Goal: Transaction & Acquisition: Purchase product/service

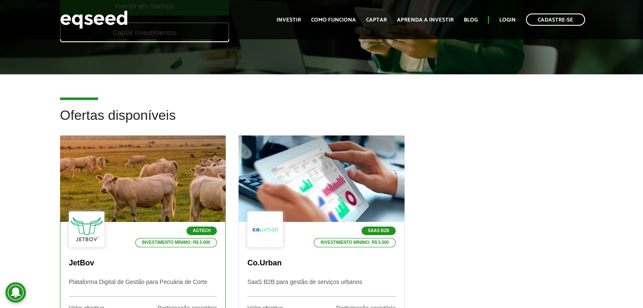
scroll to position [169, 0]
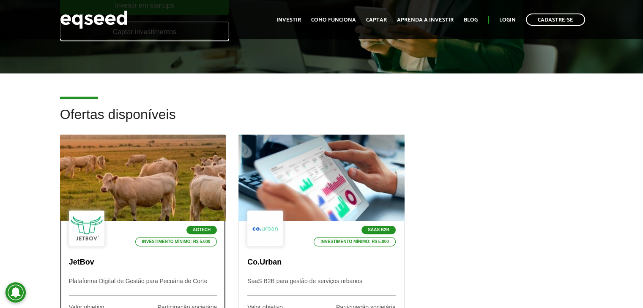
click at [172, 192] on div at bounding box center [142, 178] width 199 height 104
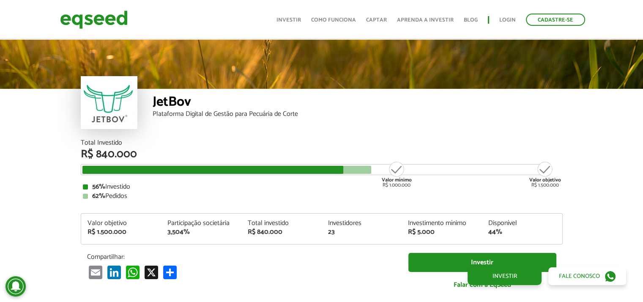
scroll to position [1008, 0]
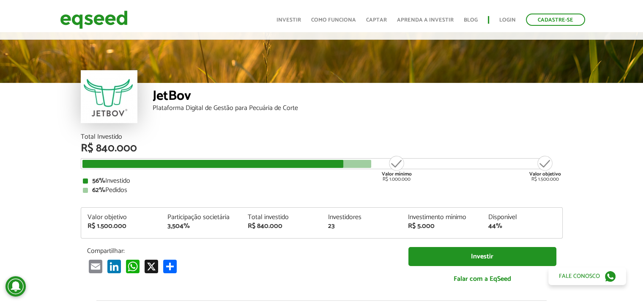
scroll to position [0, 0]
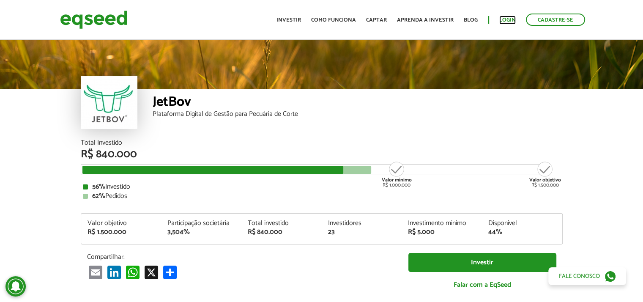
click at [509, 19] on link "Login" at bounding box center [507, 19] width 16 height 5
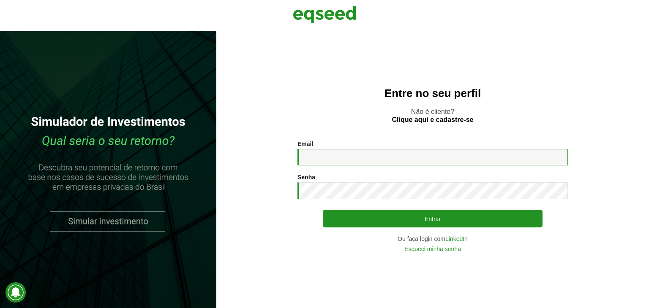
click at [423, 156] on input "Email *" at bounding box center [432, 157] width 270 height 16
type input "**********"
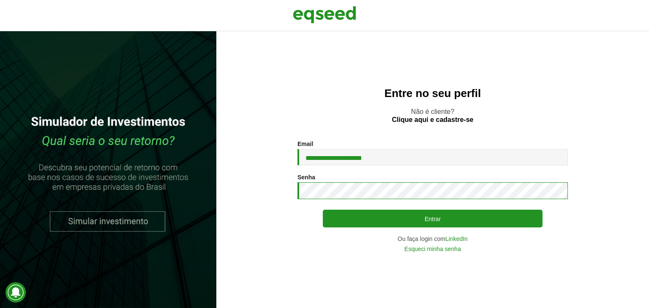
click at [323, 210] on button "Entrar" at bounding box center [433, 219] width 220 height 18
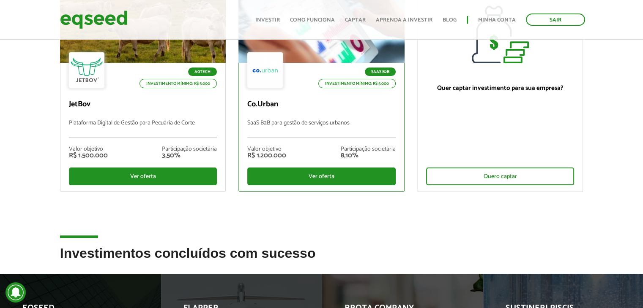
scroll to position [127, 0]
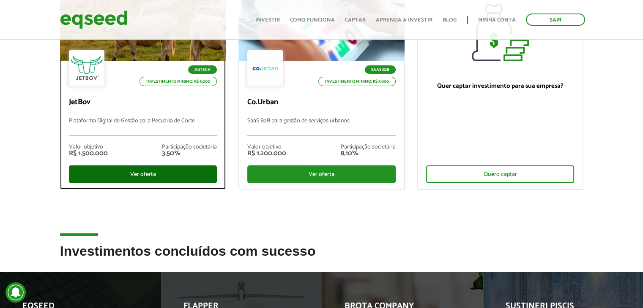
click at [158, 170] on div "Ver oferta" at bounding box center [143, 175] width 148 height 18
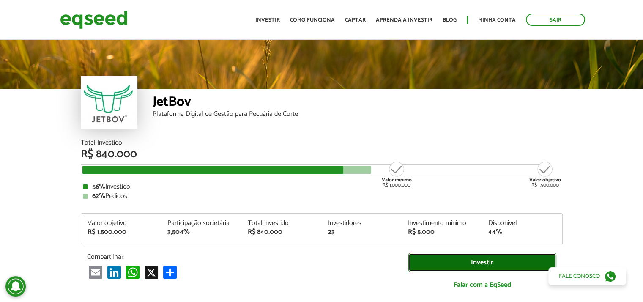
click at [454, 257] on link "Investir" at bounding box center [482, 262] width 148 height 19
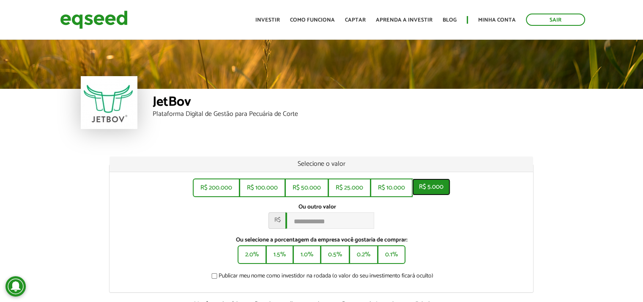
click at [424, 183] on button "R$ 5.000" at bounding box center [431, 186] width 38 height 17
type input "*****"
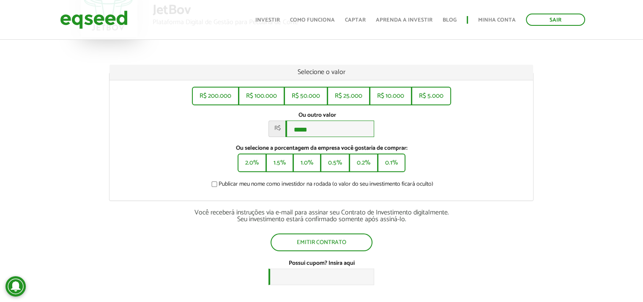
scroll to position [127, 0]
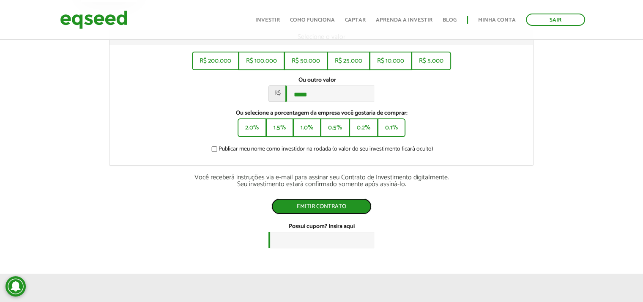
click at [342, 207] on button "Emitir contrato" at bounding box center [321, 206] width 100 height 16
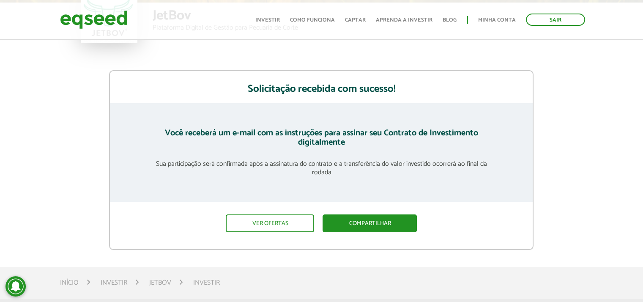
scroll to position [127, 0]
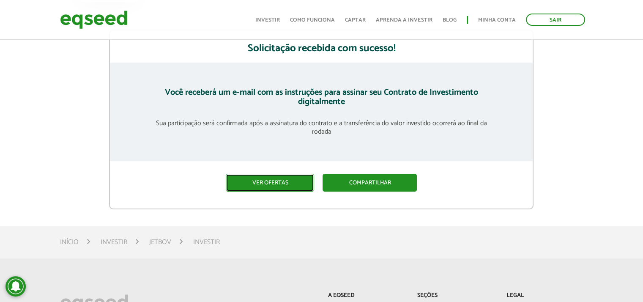
click at [270, 177] on link "Ver ofertas" at bounding box center [270, 183] width 88 height 18
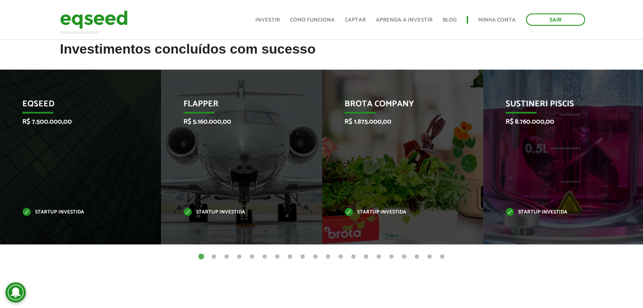
scroll to position [338, 0]
